Goal: Use online tool/utility: Utilize a website feature to perform a specific function

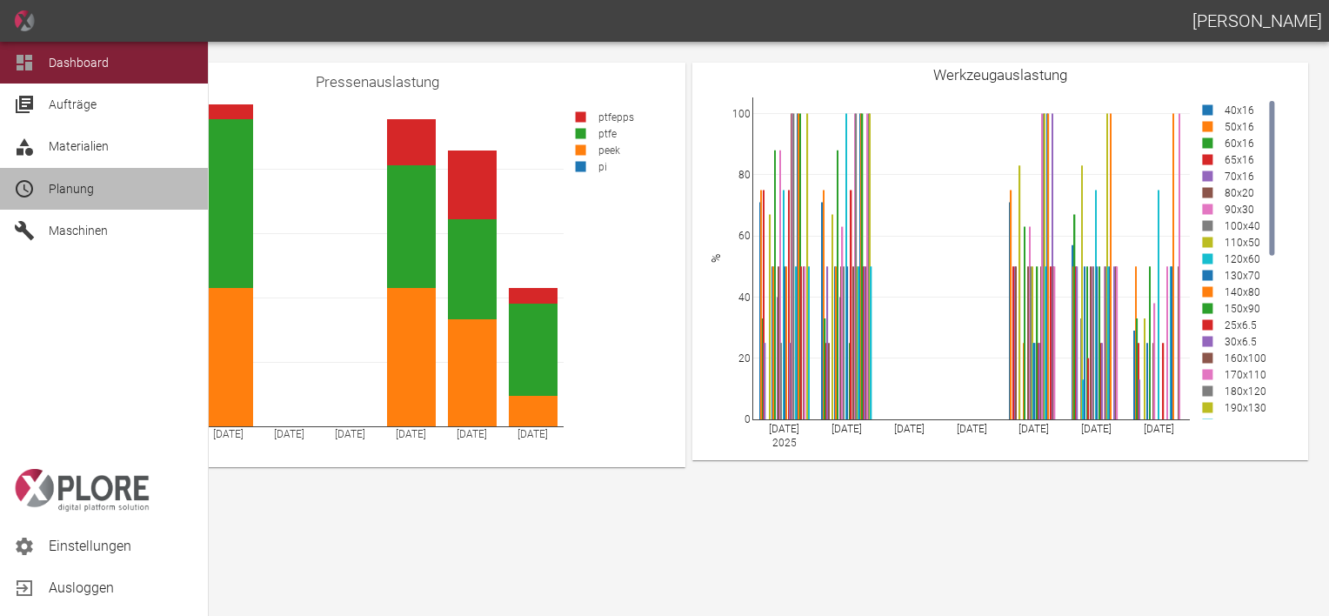
click at [36, 184] on div at bounding box center [27, 188] width 26 height 21
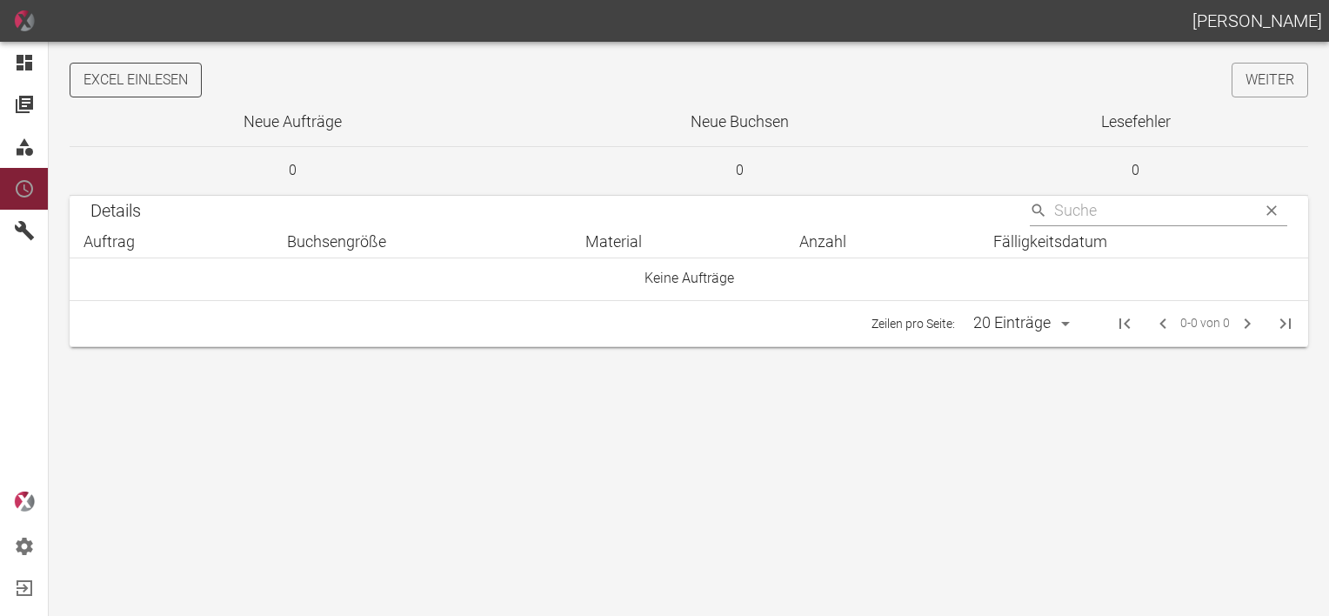
click at [163, 74] on button "Excel einlesen" at bounding box center [136, 80] width 132 height 35
click at [1258, 77] on link "Weiter" at bounding box center [1270, 80] width 77 height 35
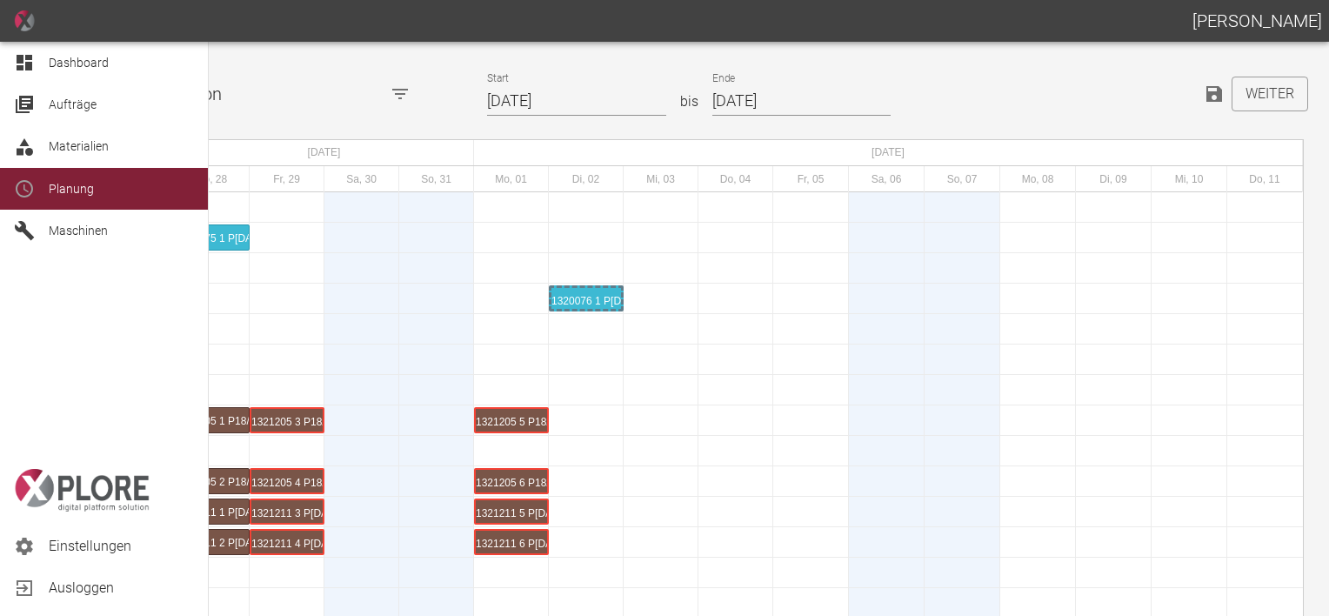
click at [24, 71] on icon at bounding box center [24, 62] width 21 height 21
